Goal: Task Accomplishment & Management: Manage account settings

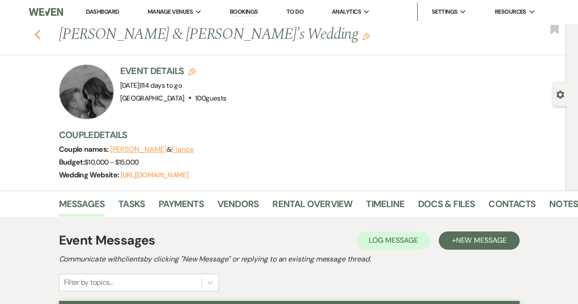
click at [40, 33] on use "button" at bounding box center [37, 35] width 6 height 10
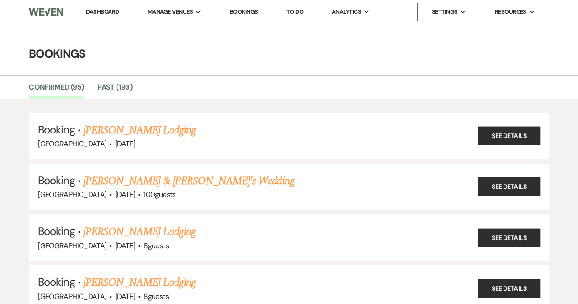
click at [95, 7] on li "Dashboard" at bounding box center [102, 12] width 42 height 18
click at [96, 13] on link "Dashboard" at bounding box center [102, 12] width 33 height 8
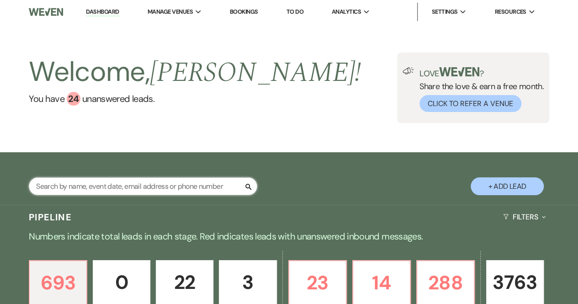
click at [99, 182] on input "text" at bounding box center [143, 186] width 228 height 18
type input "[PERSON_NAME]"
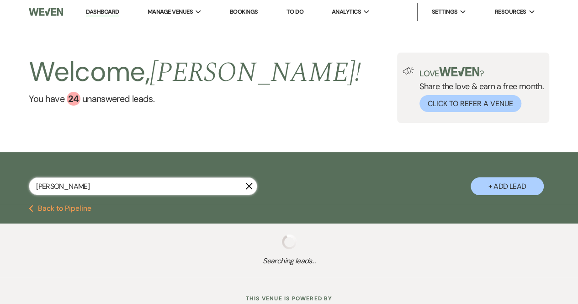
select select "2"
select select "6"
select select "8"
select select "5"
select select "8"
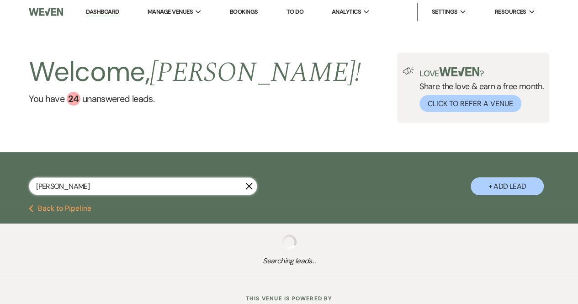
select select "8"
select select "5"
select select "8"
select select "5"
select select "8"
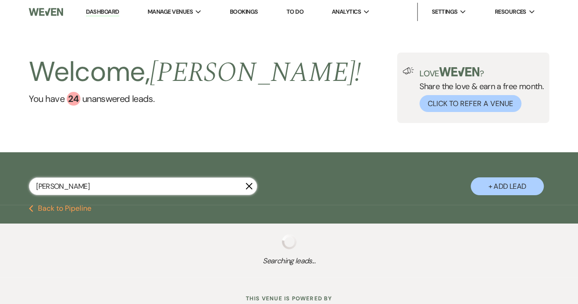
select select "5"
select select "8"
select select "10"
select select "8"
select select "5"
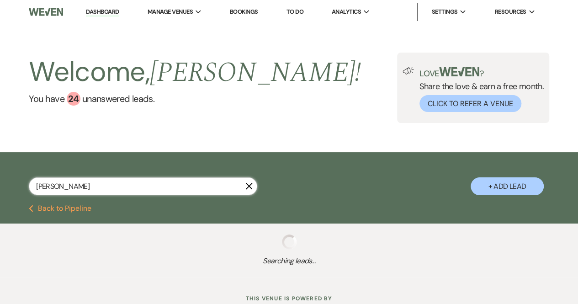
select select "8"
select select "5"
select select "8"
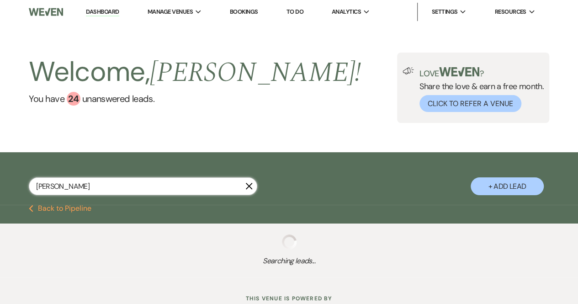
select select "5"
select select "8"
select select "10"
select select "8"
select select "5"
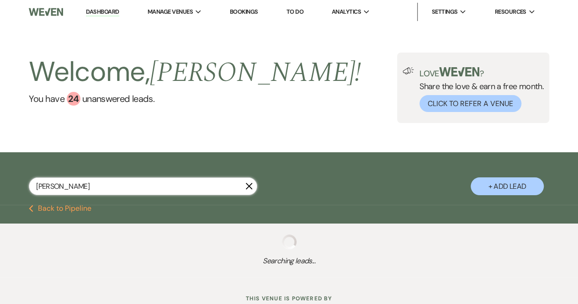
select select "8"
select select "5"
select select "8"
select select "5"
select select "8"
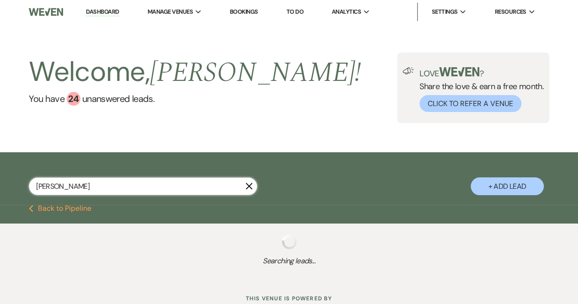
select select "5"
select select "8"
select select "5"
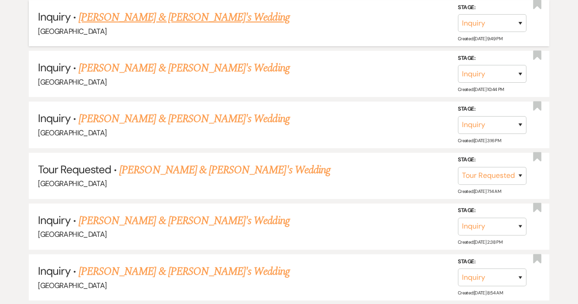
scroll to position [253, 0]
